Goal: Task Accomplishment & Management: Manage account settings

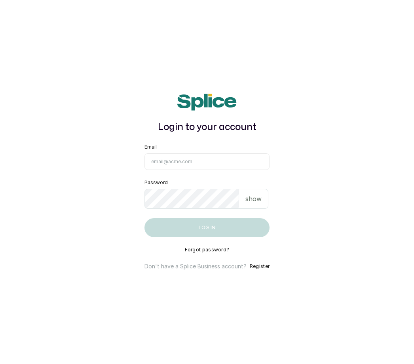
click at [236, 170] on input "Email" at bounding box center [206, 161] width 125 height 17
type input "fluffnpuffhair@gmail.com"
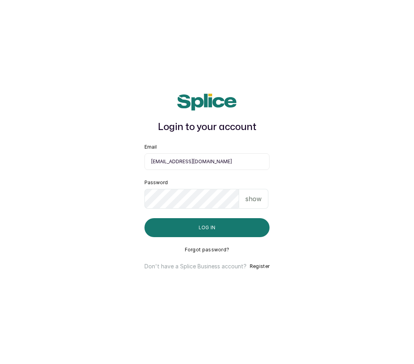
click at [244, 237] on button "Log in" at bounding box center [206, 227] width 125 height 19
click at [239, 237] on button "Log in" at bounding box center [206, 227] width 125 height 19
click at [237, 237] on button "Log in" at bounding box center [206, 227] width 125 height 19
click at [227, 237] on button "Log in" at bounding box center [206, 227] width 125 height 19
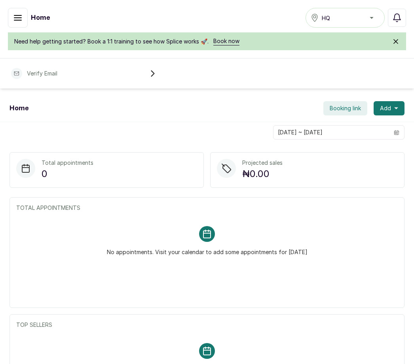
click at [17, 25] on button "button" at bounding box center [18, 18] width 20 height 20
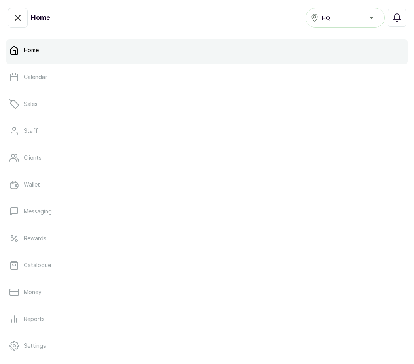
scroll to position [15, 0]
click at [50, 273] on link "Catalogue" at bounding box center [206, 263] width 401 height 22
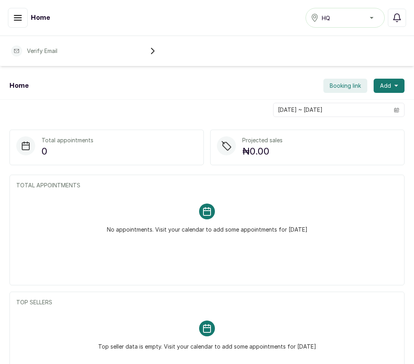
click at [157, 49] on div "Verify Email" at bounding box center [83, 50] width 154 height 17
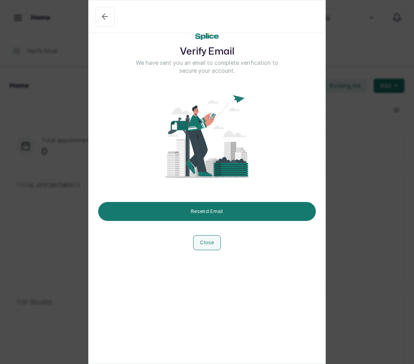
click at [102, 13] on icon "button" at bounding box center [104, 16] width 9 height 9
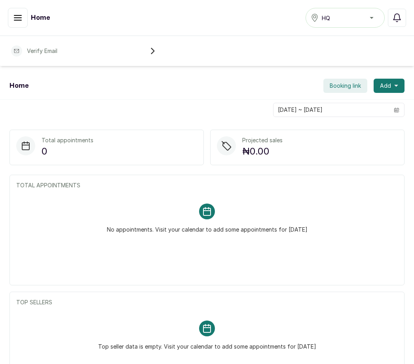
click at [396, 81] on button "Add" at bounding box center [388, 86] width 31 height 14
click at [51, 13] on div "Home" at bounding box center [60, 18] width 104 height 20
click at [55, 15] on div "Home" at bounding box center [60, 18] width 104 height 20
click at [41, 17] on h1 "Home" at bounding box center [40, 17] width 19 height 9
click at [25, 23] on button "button" at bounding box center [18, 18] width 20 height 20
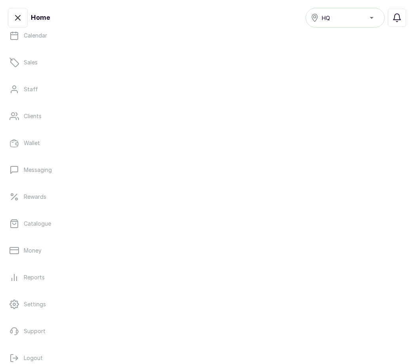
scroll to position [54, 0]
click at [93, 227] on link "Catalogue" at bounding box center [206, 224] width 401 height 22
